Goal: Information Seeking & Learning: Learn about a topic

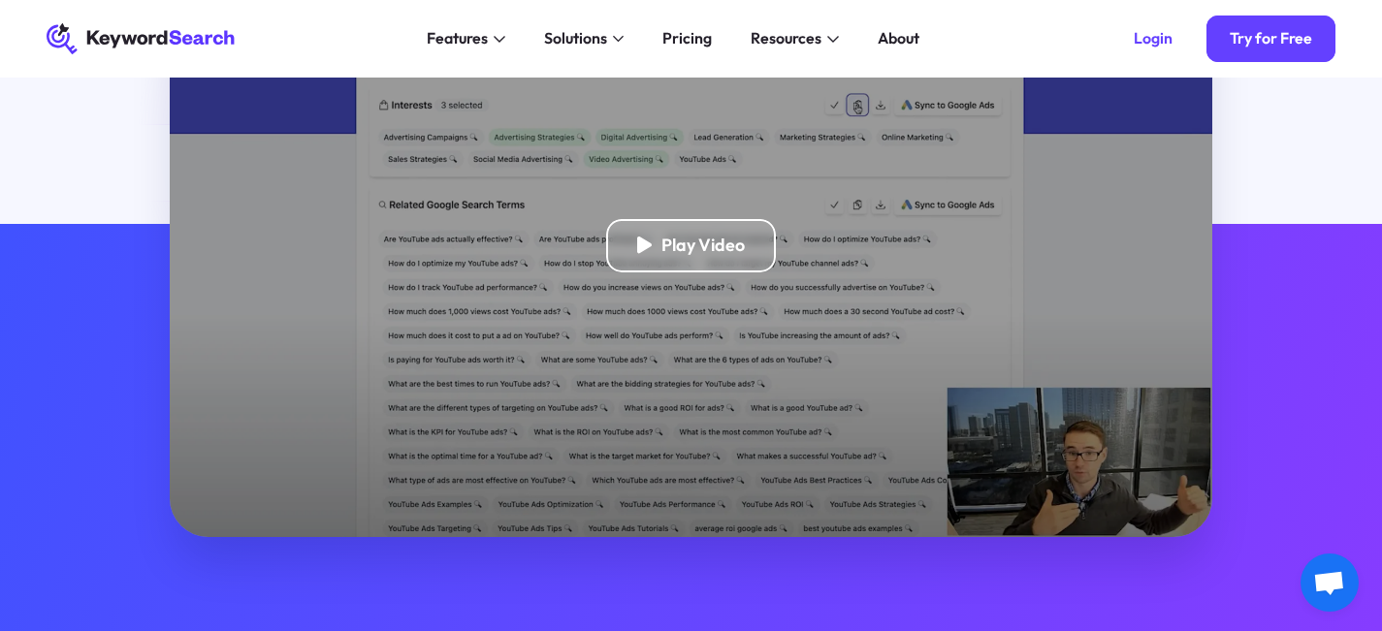
scroll to position [326, 0]
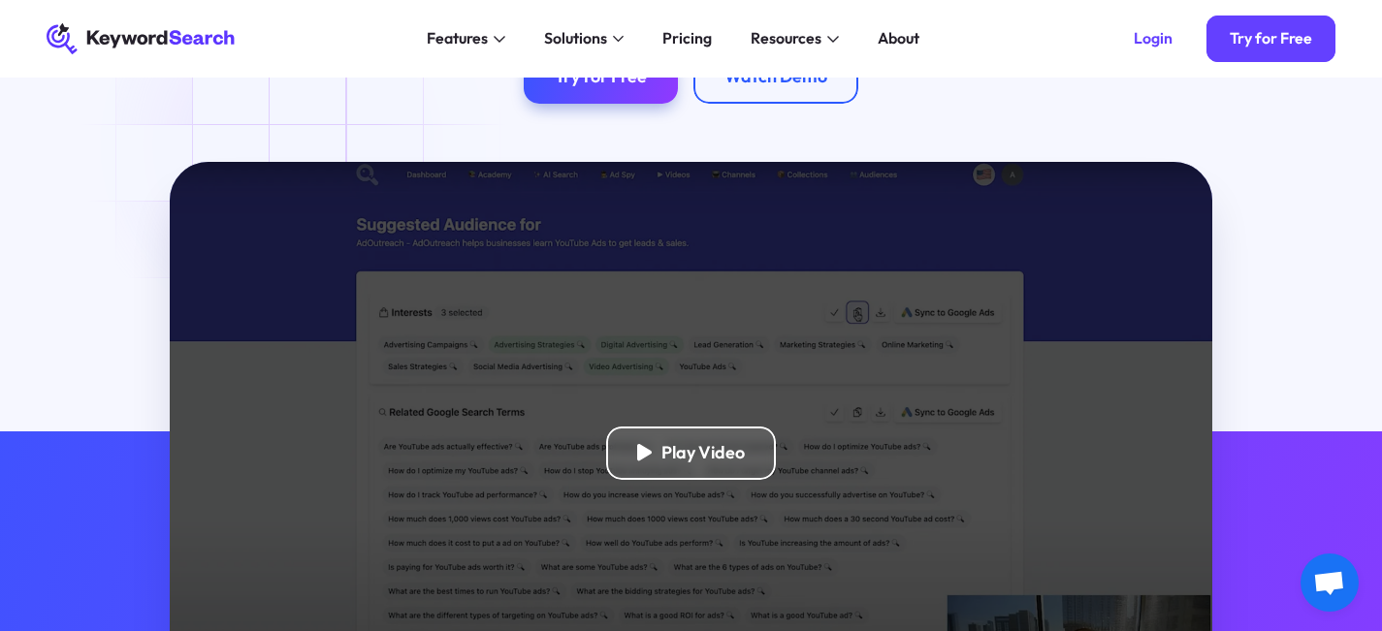
click at [689, 402] on div "Play Video" at bounding box center [690, 454] width 1041 height 584
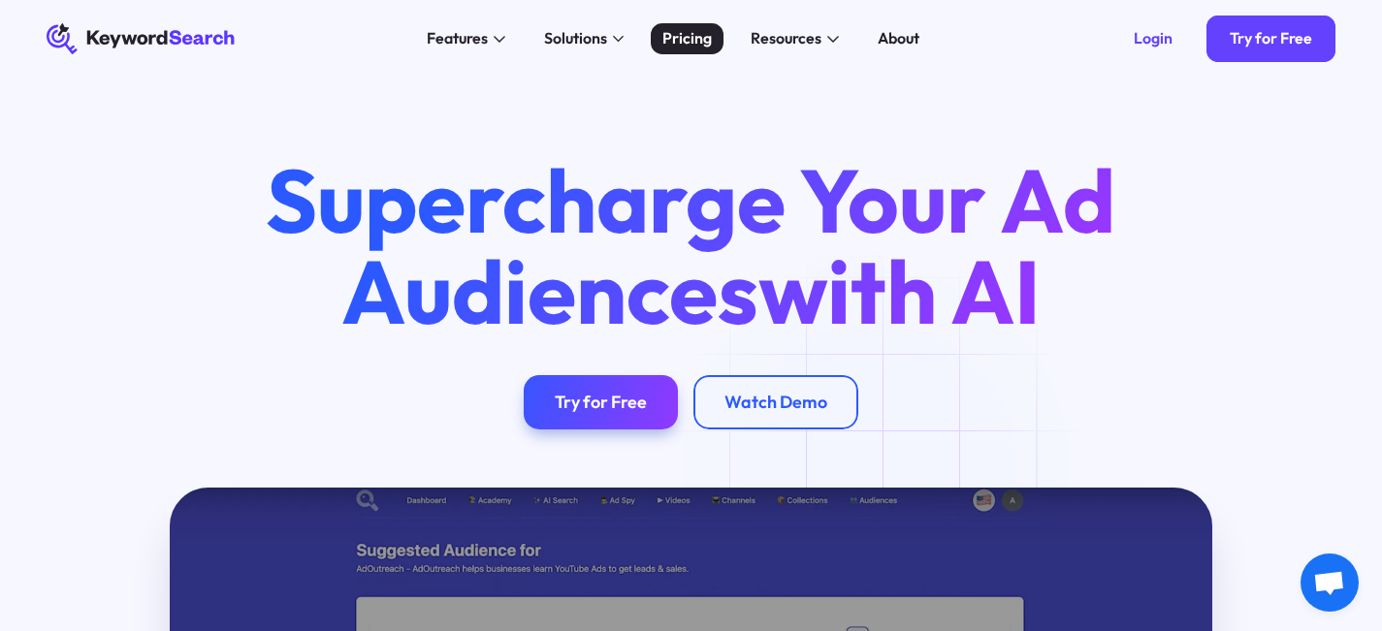
click at [699, 44] on div "Pricing" at bounding box center [686, 38] width 49 height 23
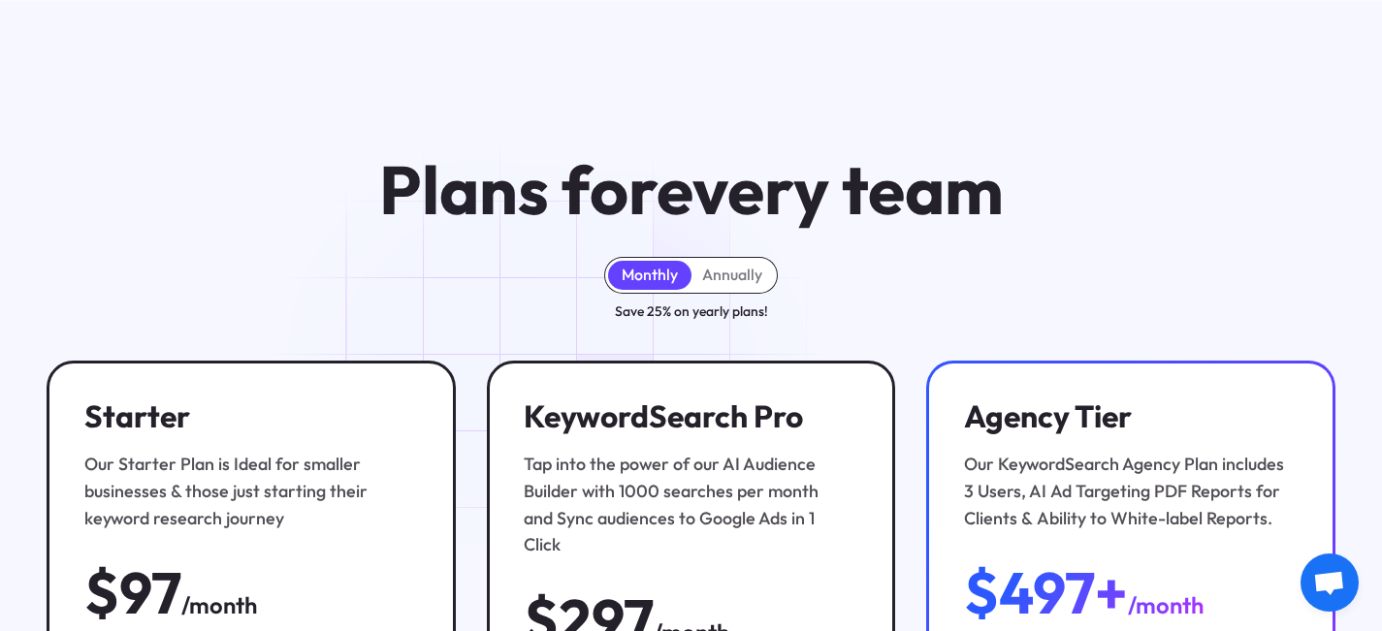
scroll to position [113, 0]
